Goal: Transaction & Acquisition: Book appointment/travel/reservation

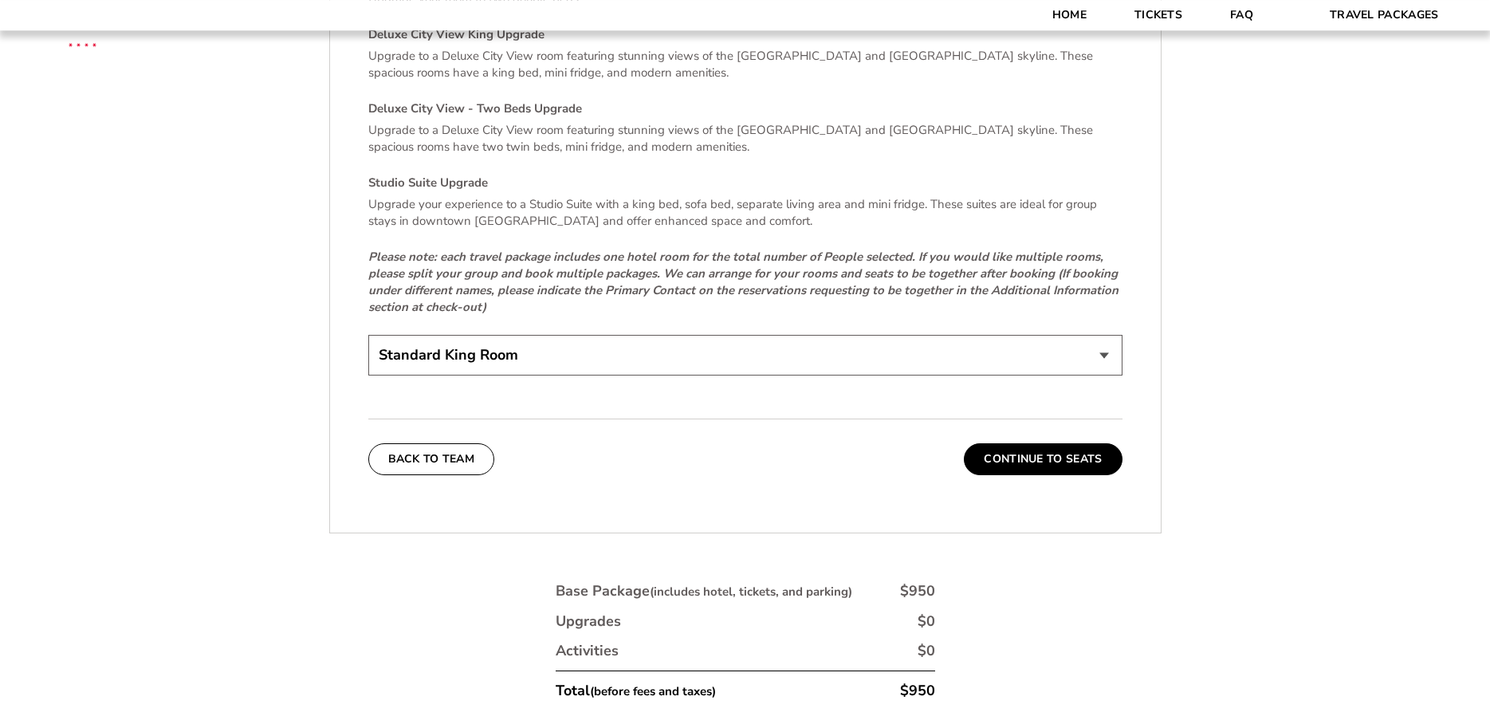
scroll to position [3577, 0]
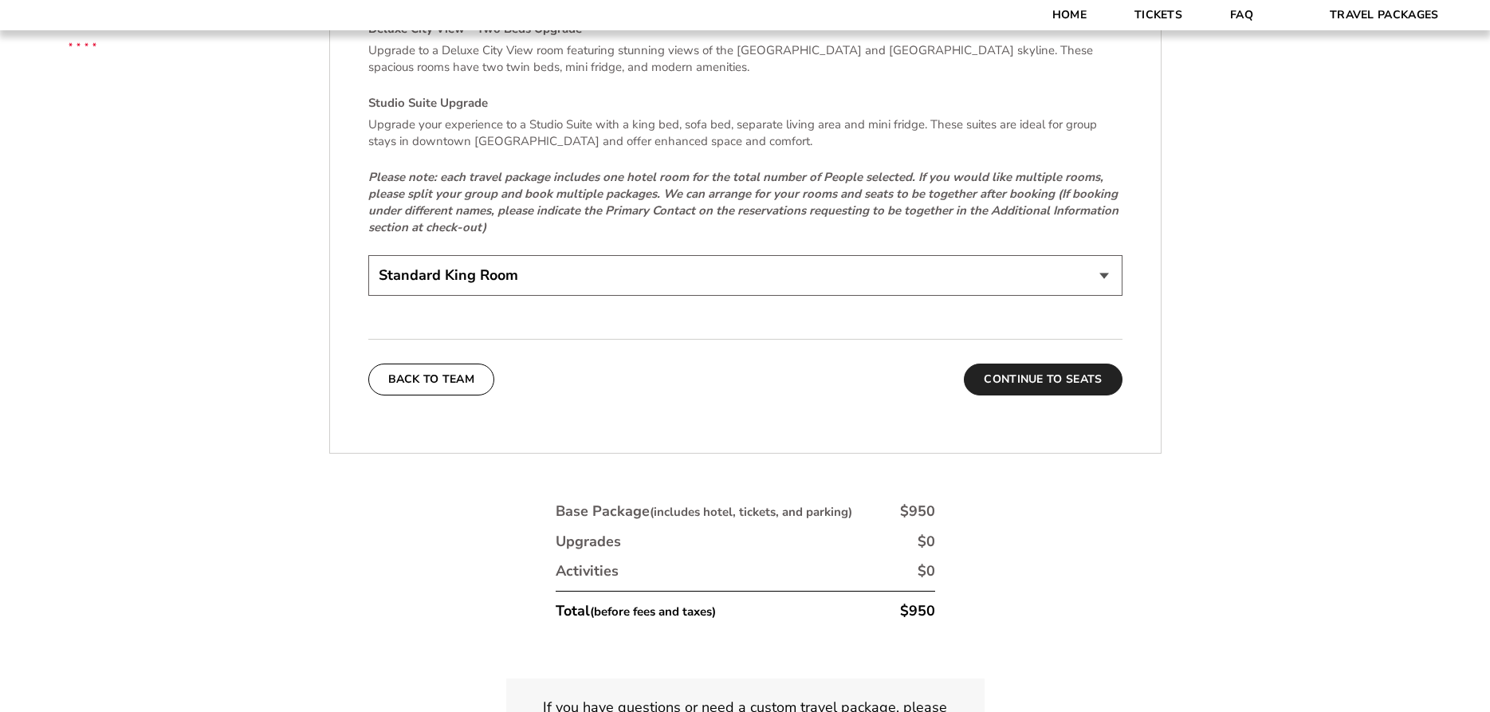
click at [1038, 363] on button "Continue To Seats" at bounding box center [1043, 379] width 158 height 32
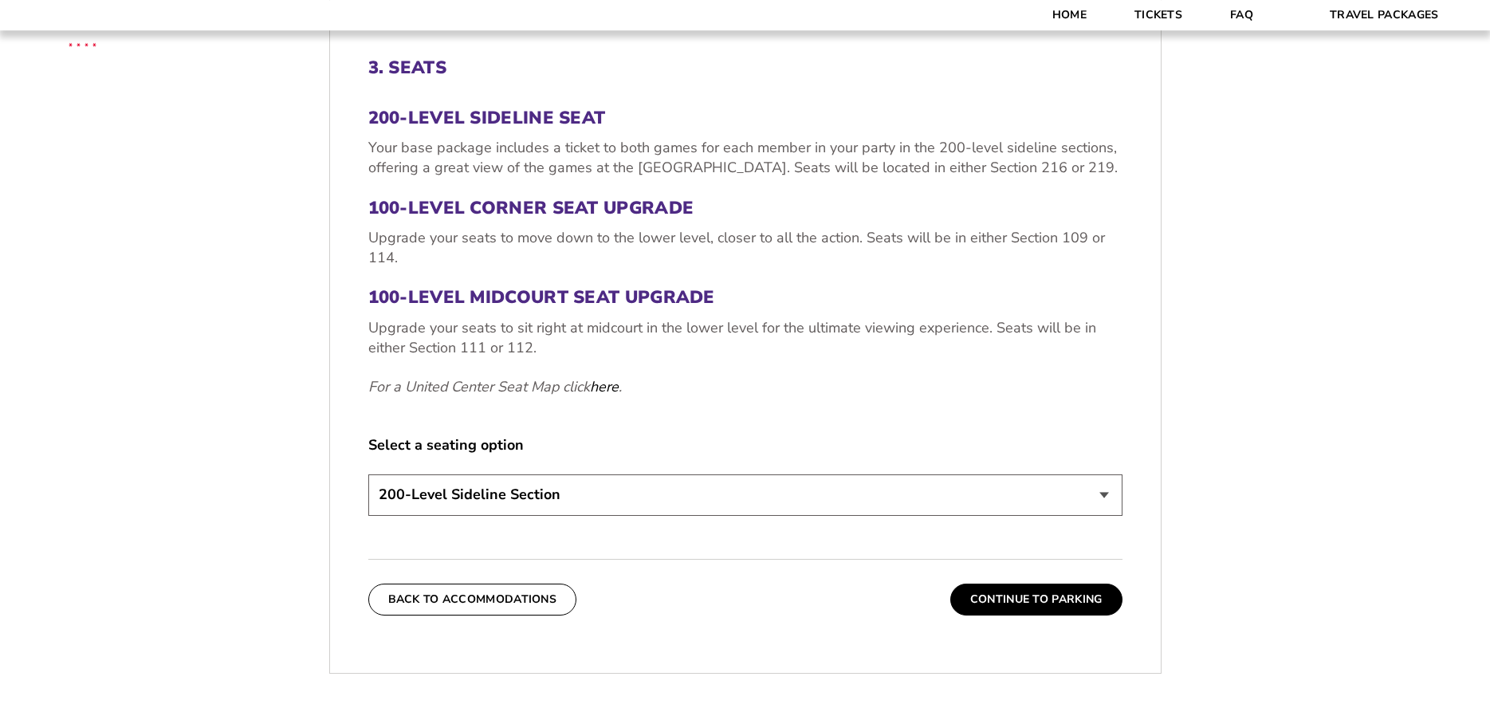
scroll to position [580, 0]
click at [1052, 602] on button "Continue To Parking" at bounding box center [1036, 600] width 172 height 32
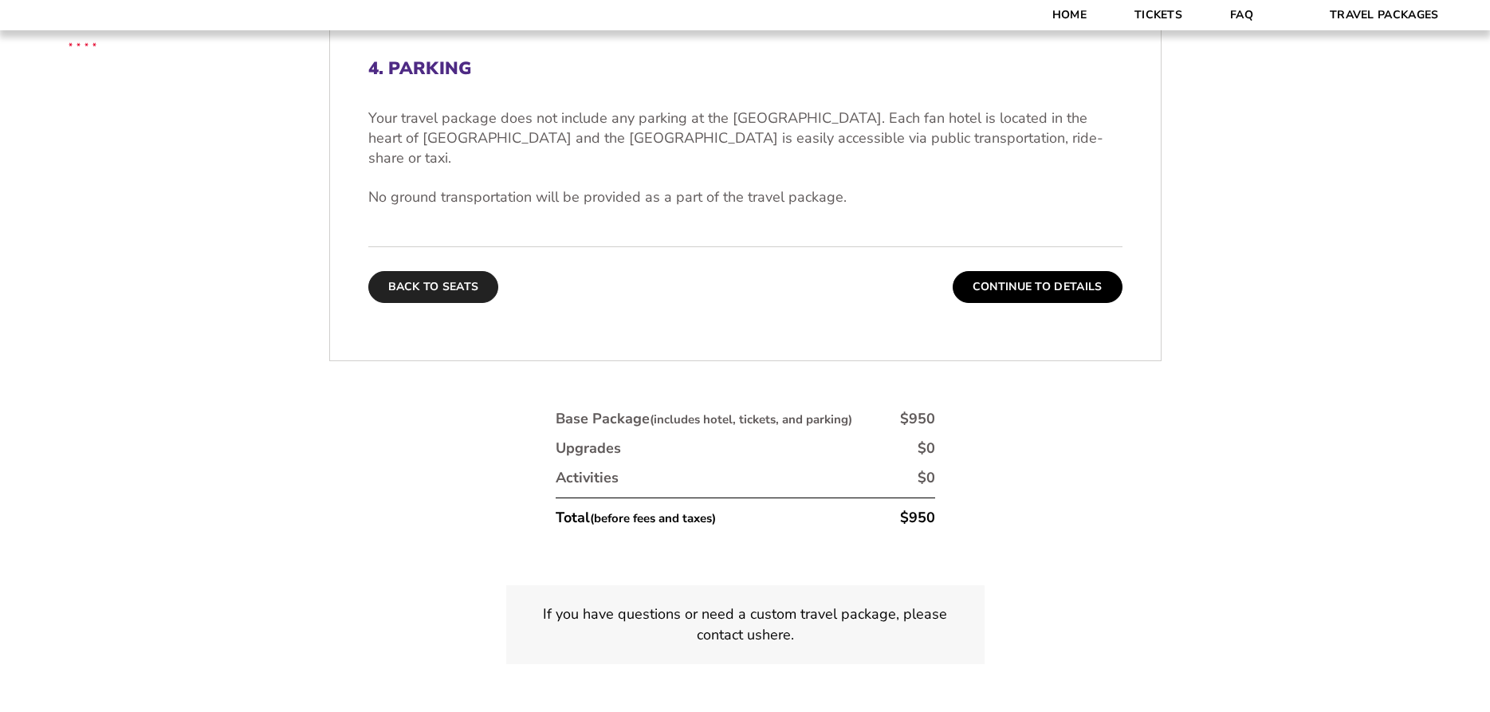
click at [397, 271] on button "Back To Seats" at bounding box center [433, 287] width 131 height 32
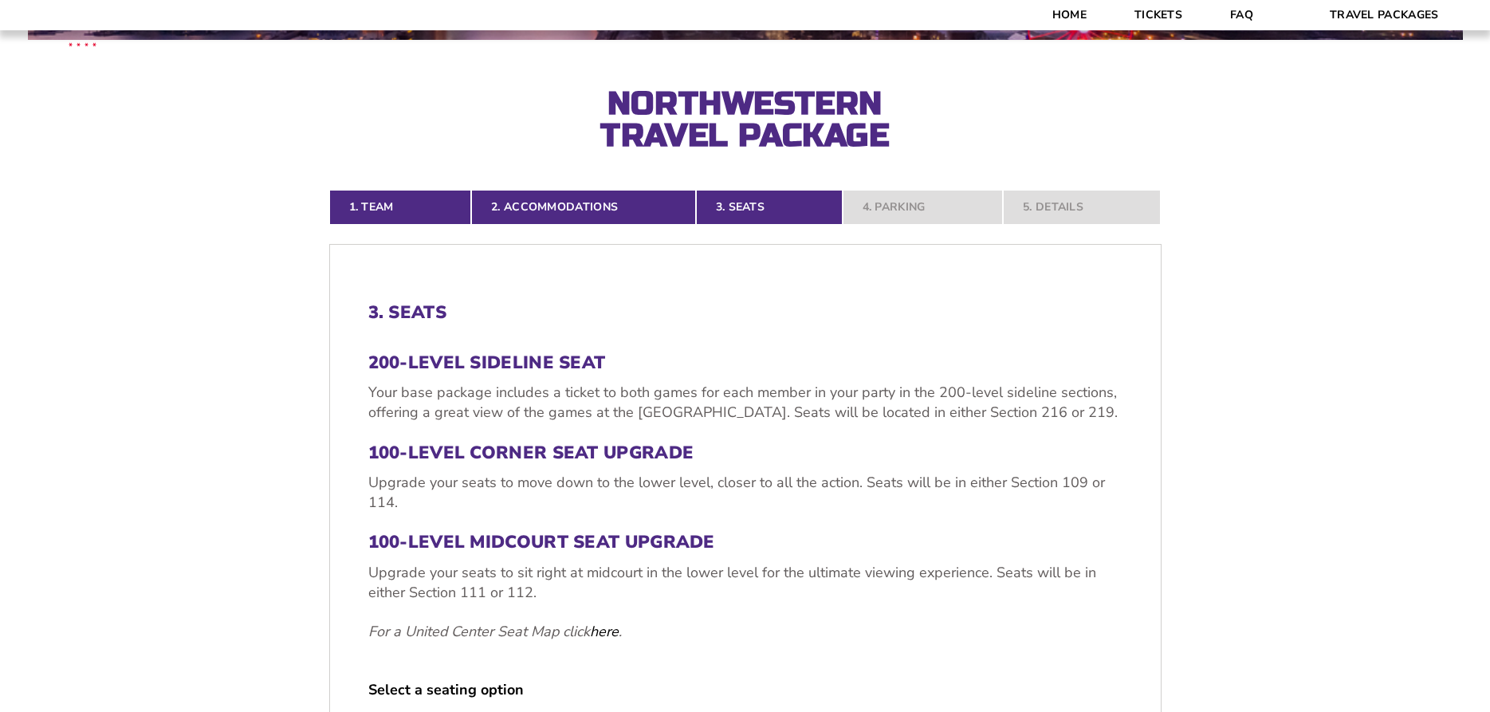
scroll to position [418, 0]
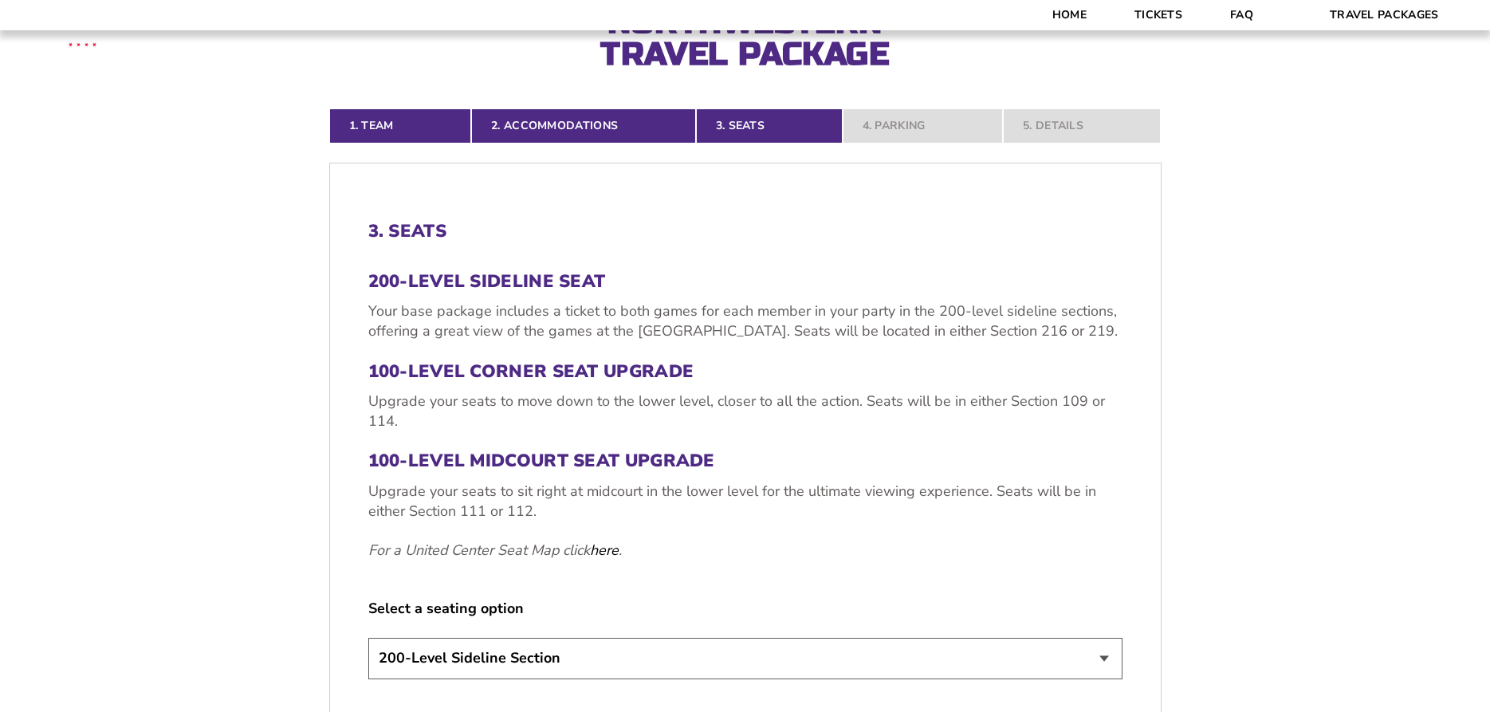
click at [368, 638] on select "200-Level Sideline Section 100-Level Corner Seat Upgrade (+$80 per person) 100-…" at bounding box center [745, 658] width 754 height 41
select select "100-Level Midcourt Seat Upgrade"
click option "100-Level Midcourt Seat Upgrade (+$195 per person)" at bounding box center [0, 0] width 0 height 0
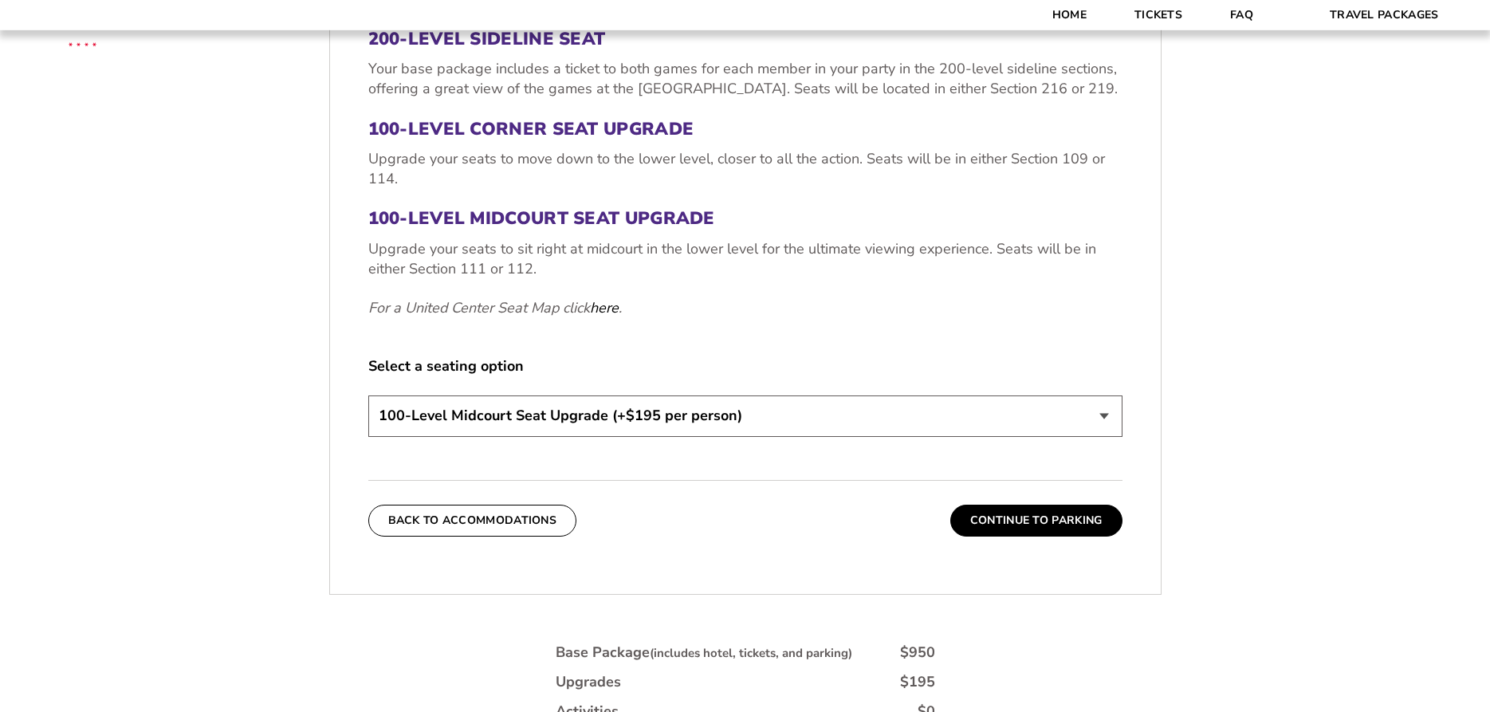
scroll to position [662, 0]
click at [1066, 517] on button "Continue To Parking" at bounding box center [1036, 519] width 172 height 32
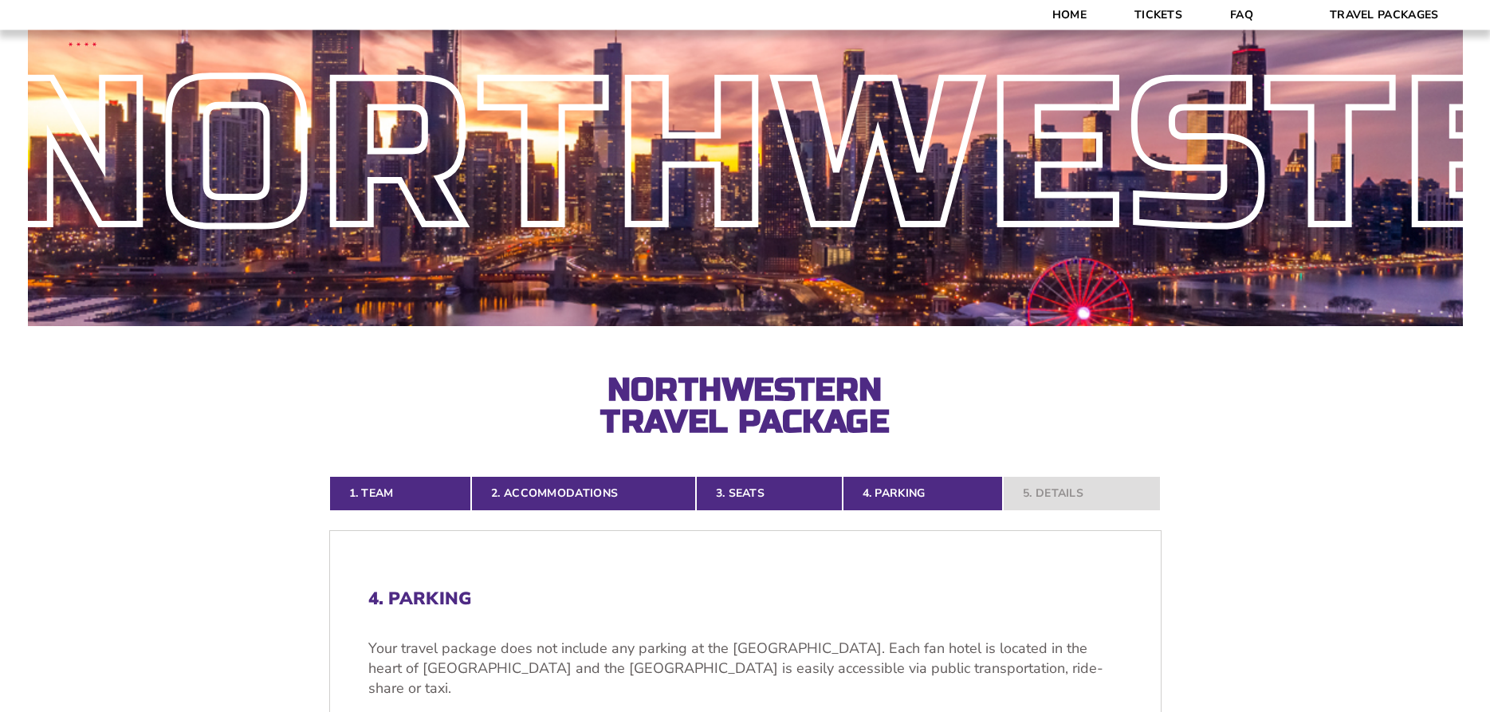
scroll to position [11, 0]
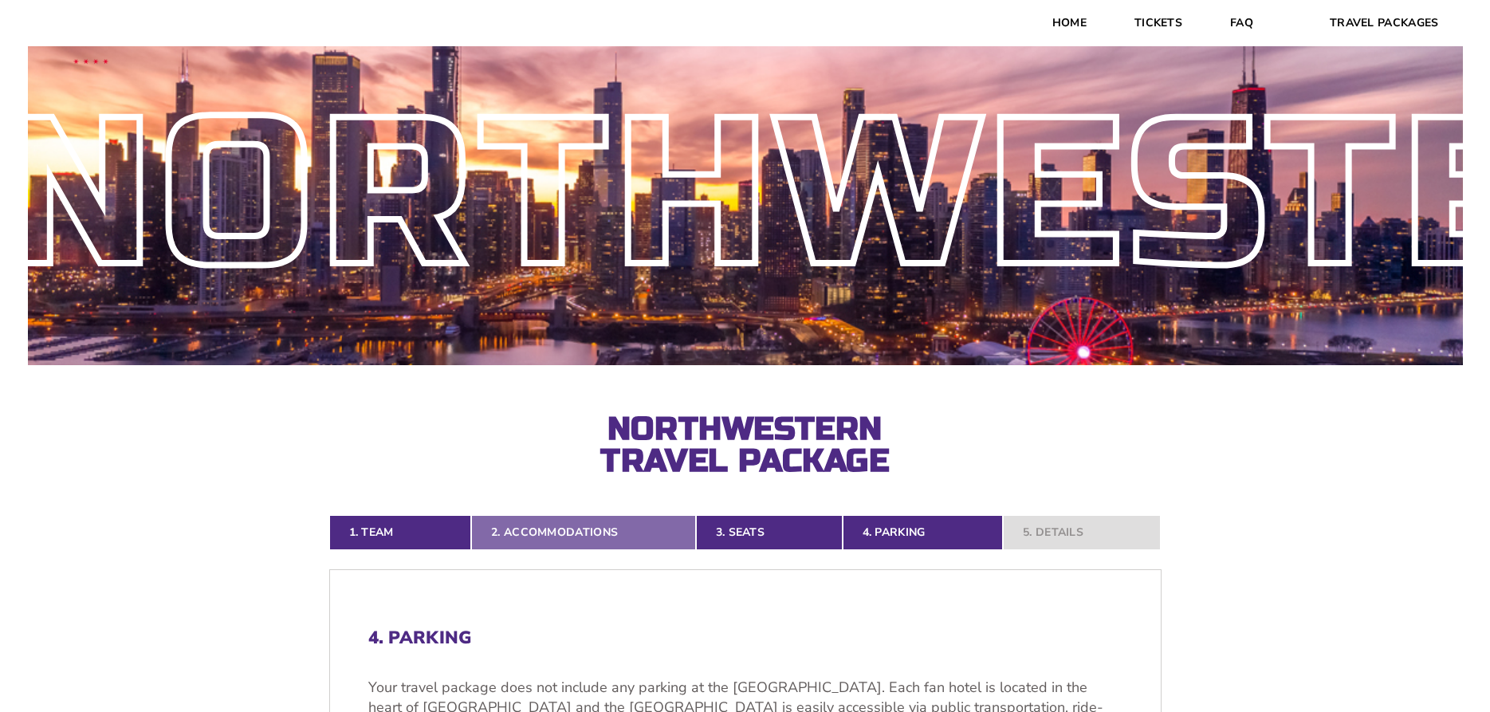
click at [575, 527] on link "2. Accommodations" at bounding box center [583, 532] width 225 height 35
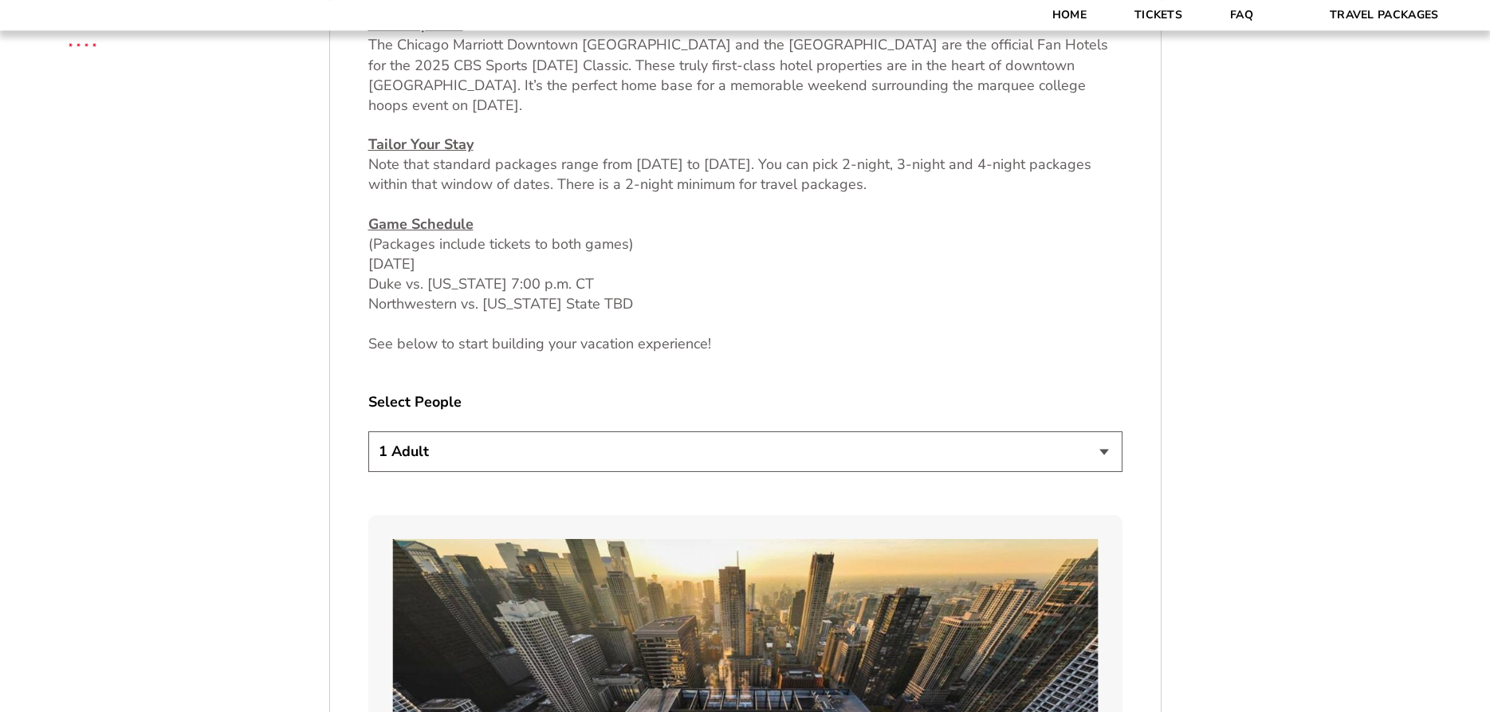
scroll to position [743, 0]
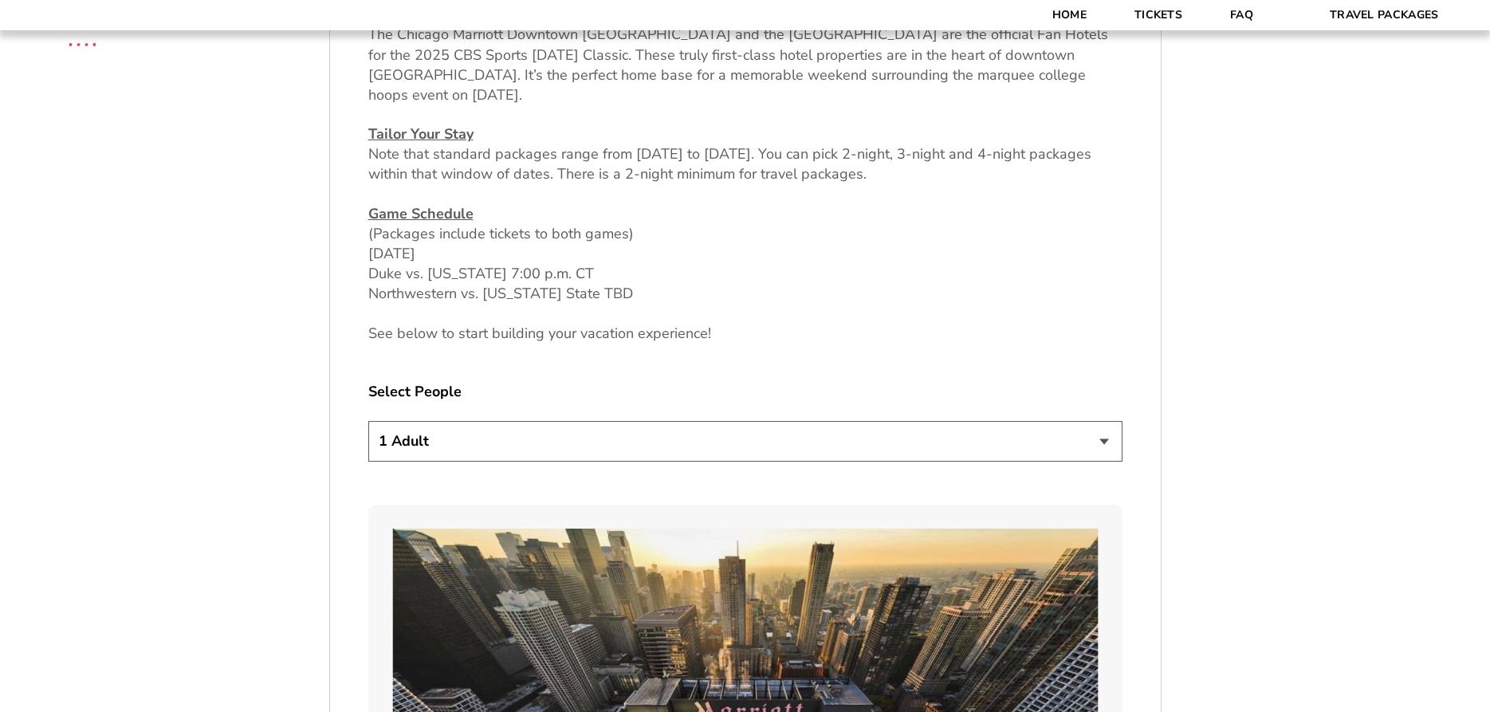
click at [368, 421] on select "1 Adult 2 Adults 3 Adults 4 Adults 2 Adults + 1 Child 2 Adults + 2 Children 2 A…" at bounding box center [745, 441] width 754 height 41
select select "2 Adults"
click option "2 Adults" at bounding box center [0, 0] width 0 height 0
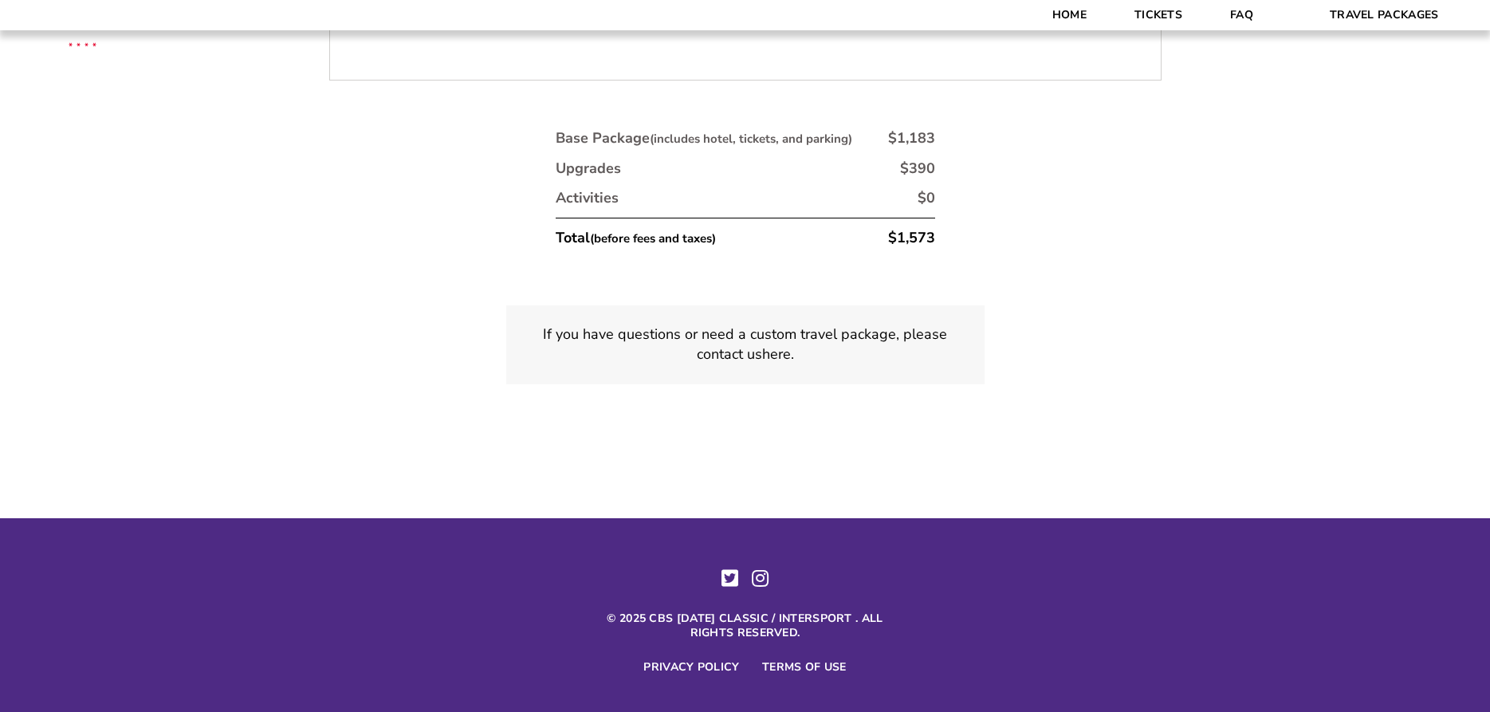
scroll to position [3625, 0]
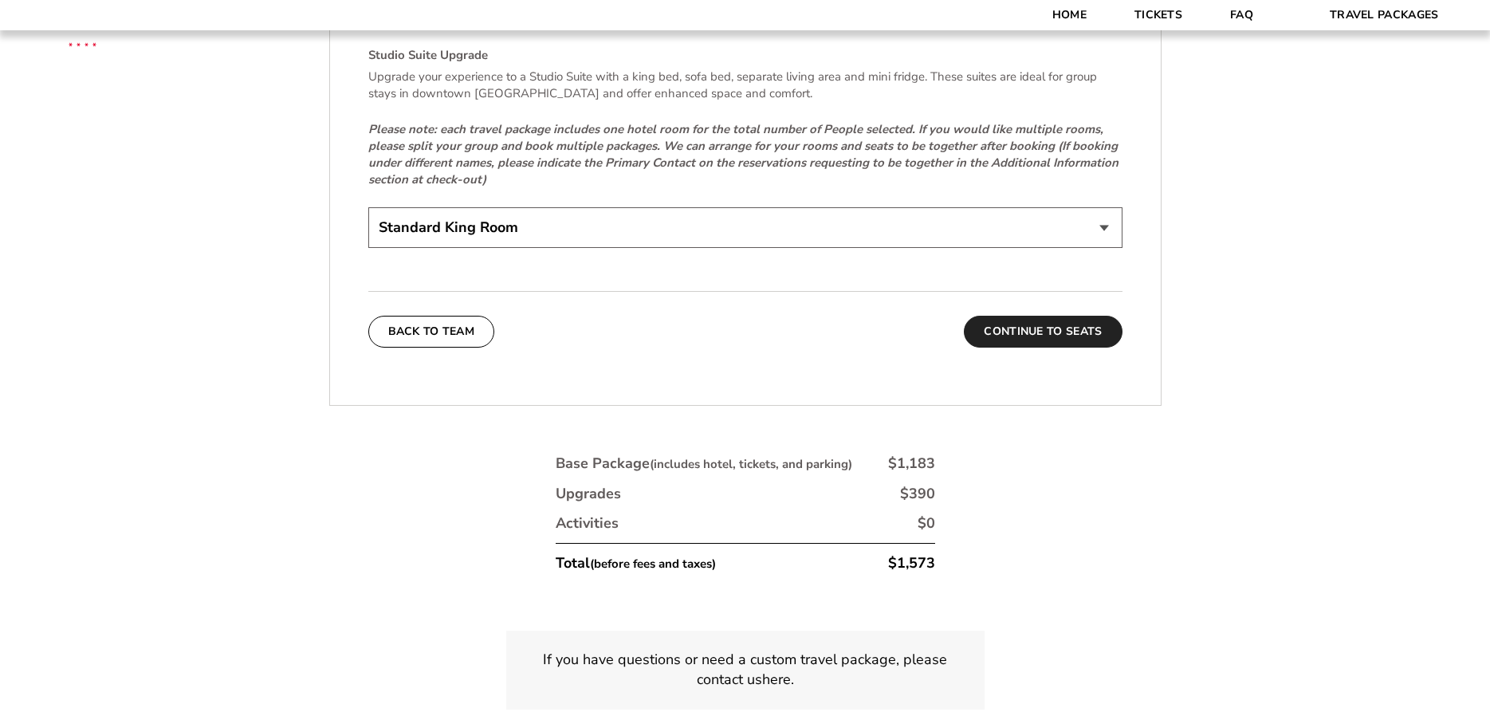
click at [1093, 316] on button "Continue To Seats" at bounding box center [1043, 332] width 158 height 32
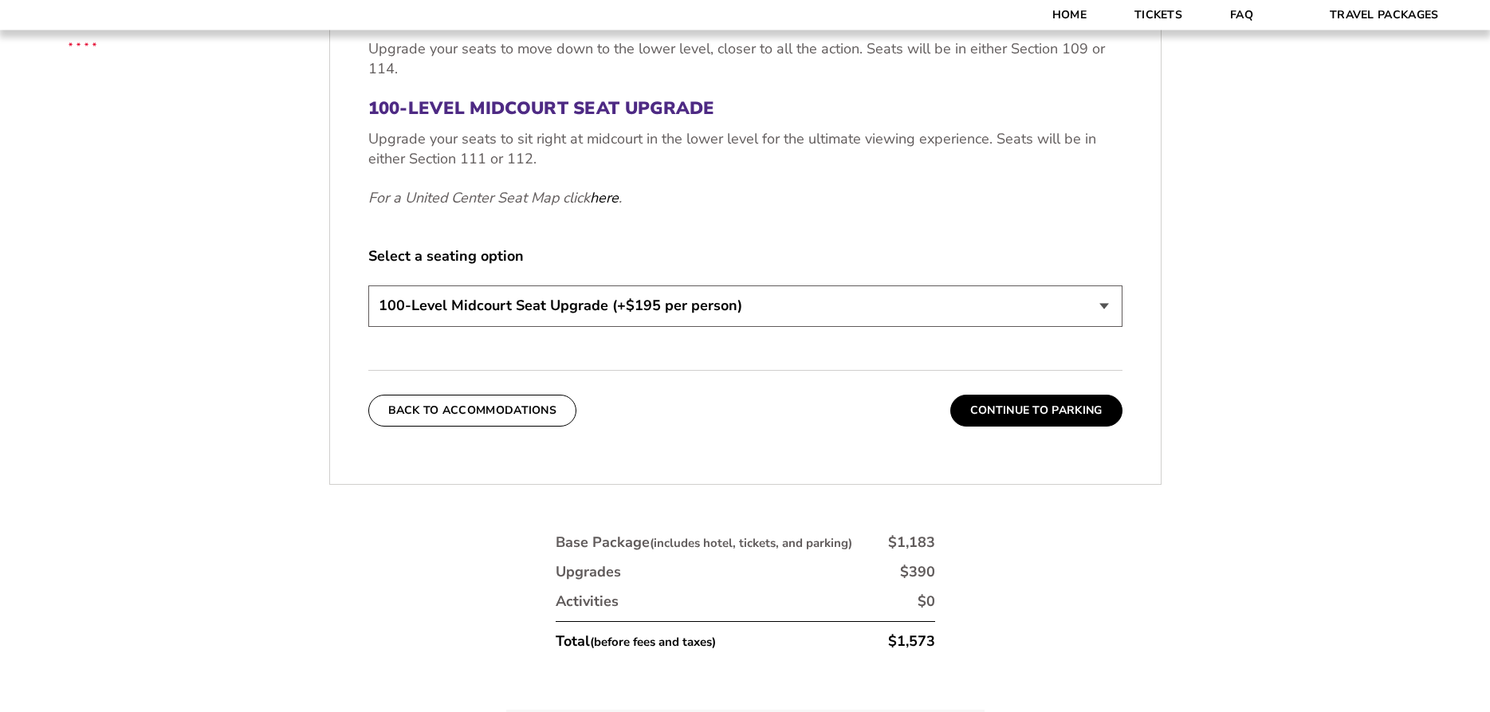
scroll to position [868, 0]
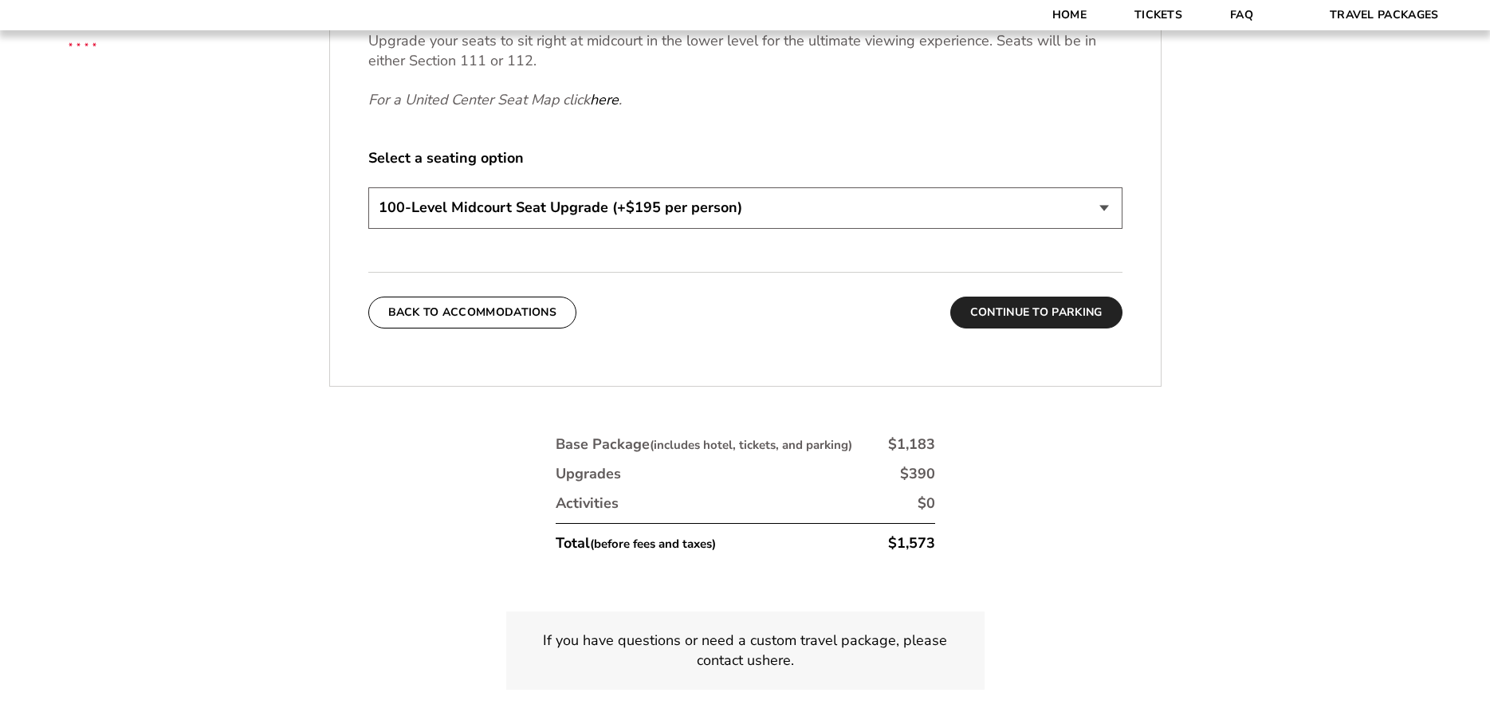
click at [1060, 300] on button "Continue To Parking" at bounding box center [1036, 312] width 172 height 32
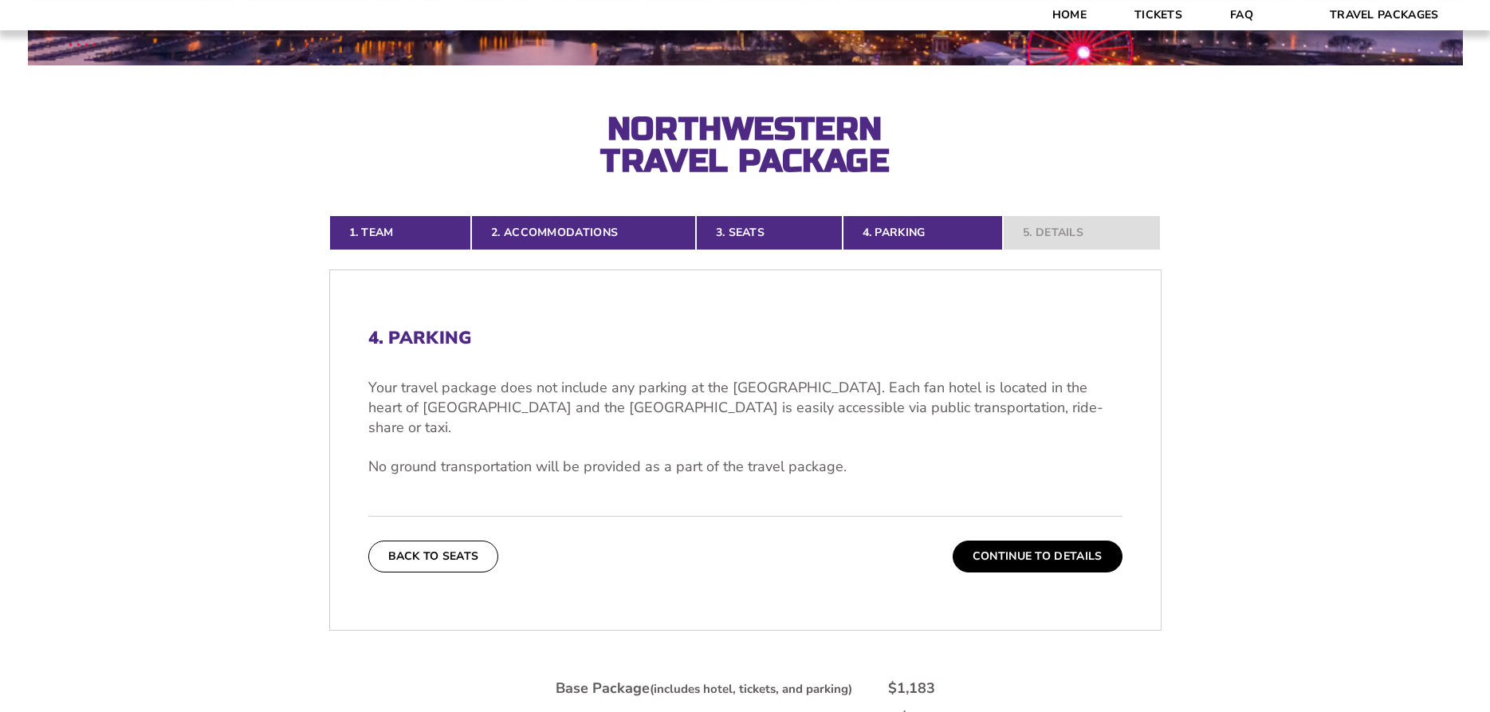
scroll to position [336, 0]
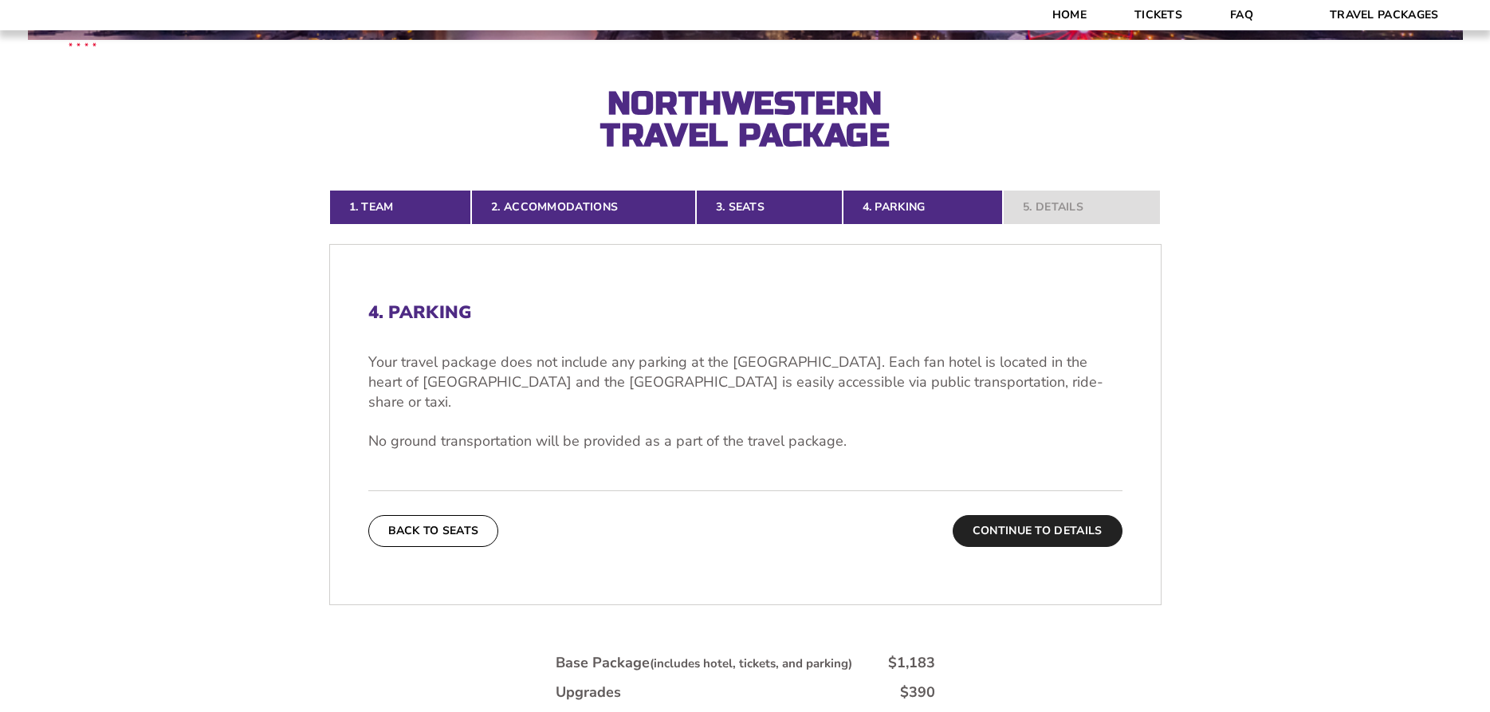
click at [1046, 515] on button "Continue To Details" at bounding box center [1037, 531] width 170 height 32
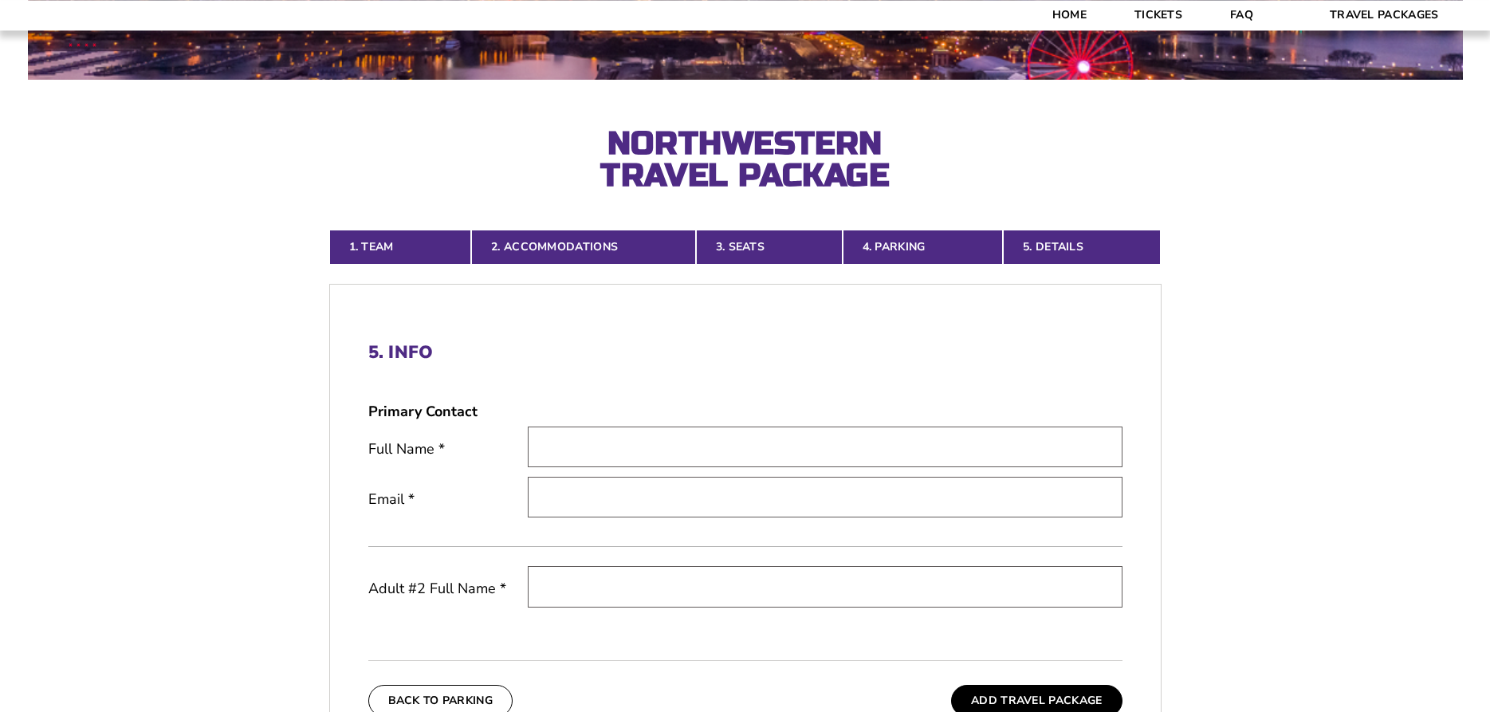
scroll to position [499, 0]
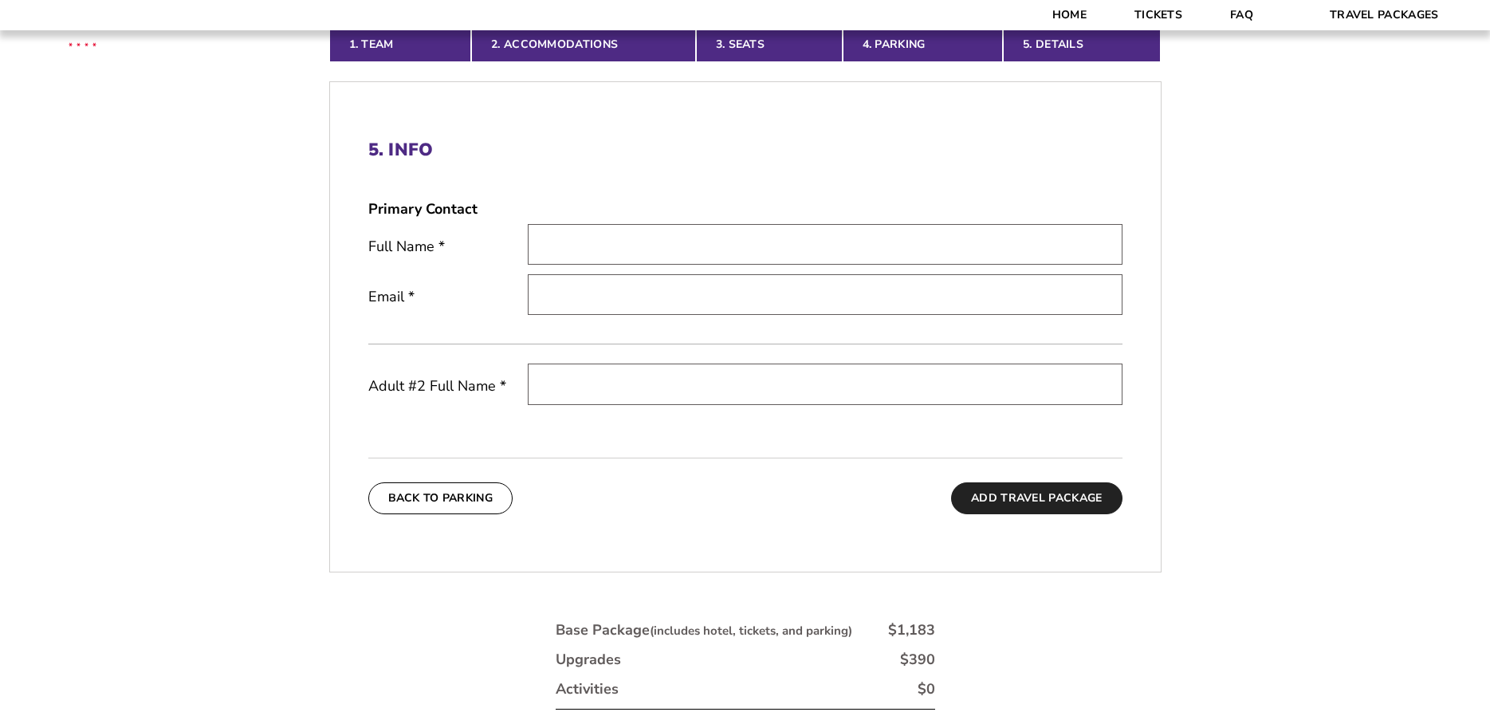
click at [1043, 505] on button "Add Travel Package" at bounding box center [1036, 498] width 171 height 32
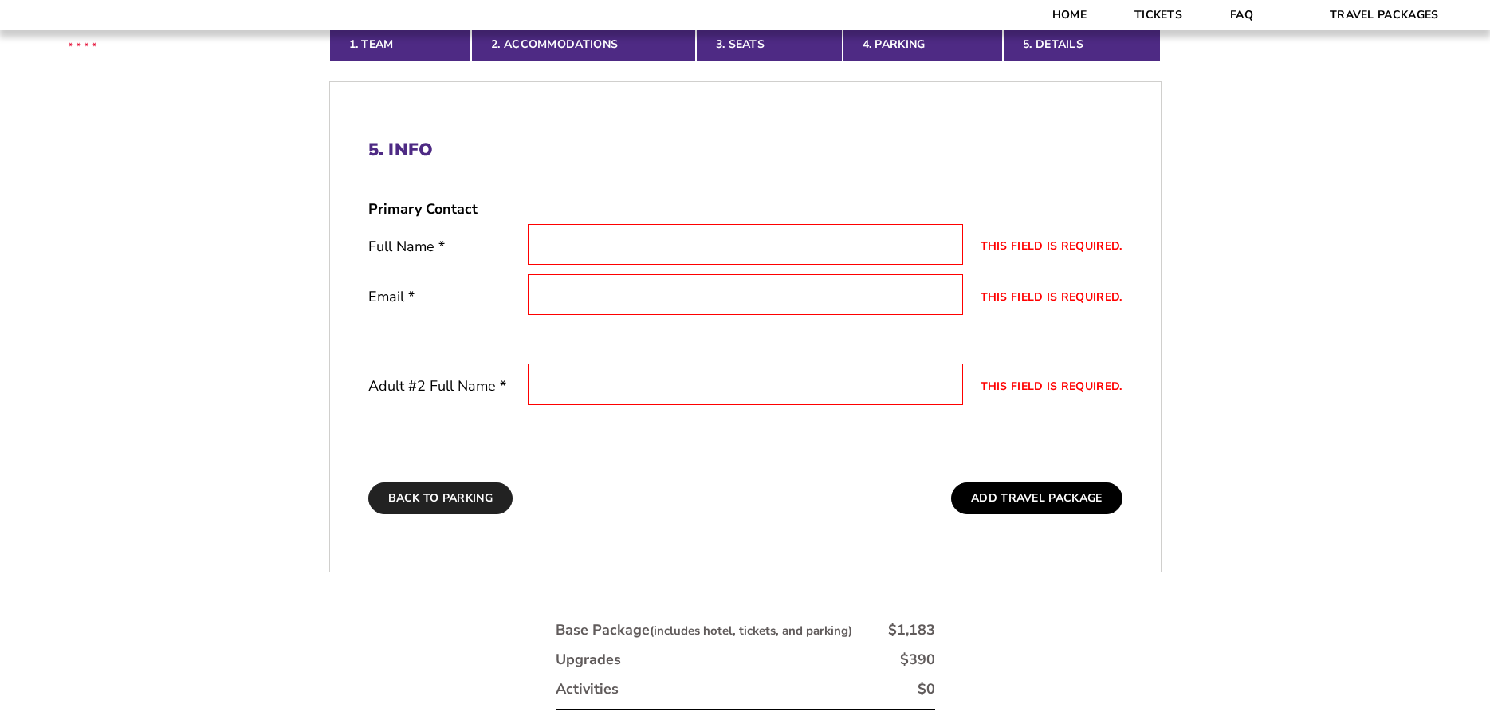
click at [476, 497] on button "Back To Parking" at bounding box center [440, 498] width 145 height 32
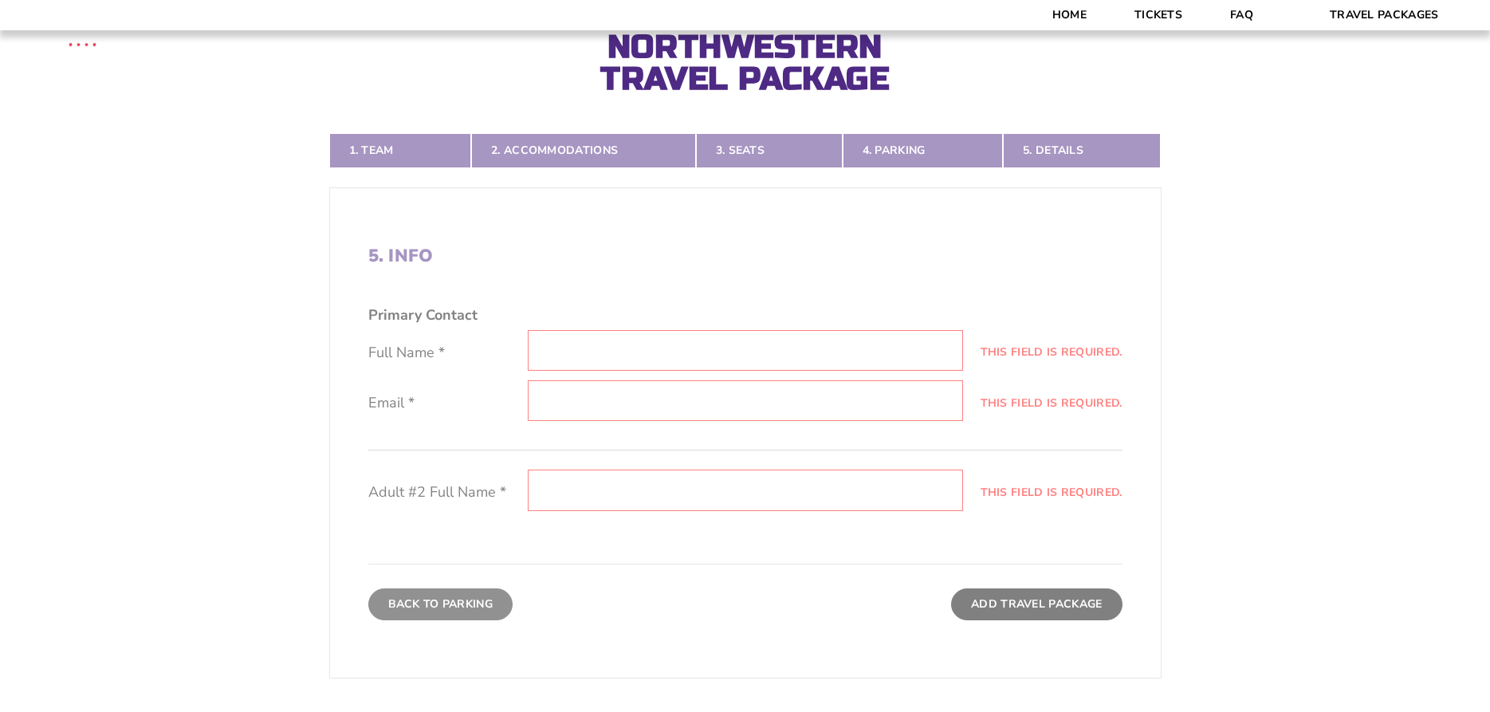
scroll to position [336, 0]
